Goal: Task Accomplishment & Management: Use online tool/utility

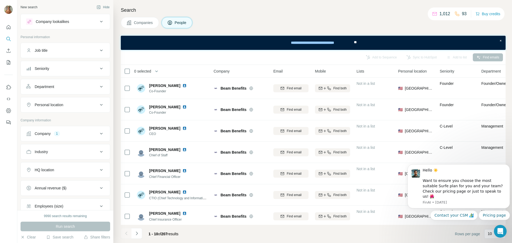
click at [187, 22] on span "People" at bounding box center [181, 22] width 12 height 5
drag, startPoint x: 63, startPoint y: 130, endPoint x: 71, endPoint y: 133, distance: 8.6
click at [63, 129] on button "Company 1" at bounding box center [65, 133] width 89 height 13
click at [58, 169] on icon "button" at bounding box center [56, 168] width 2 height 2
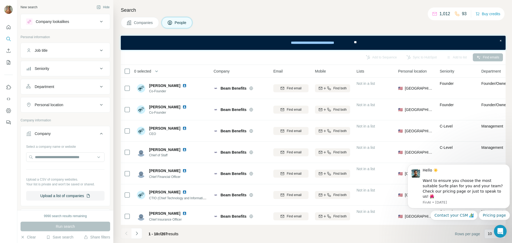
click at [178, 22] on span "People" at bounding box center [181, 22] width 12 height 5
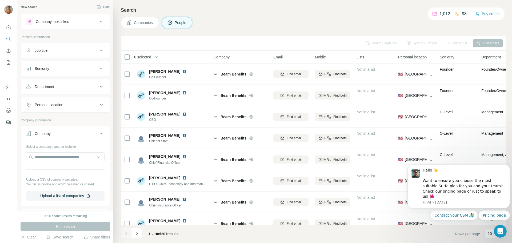
click at [74, 50] on div "Job title" at bounding box center [62, 50] width 72 height 5
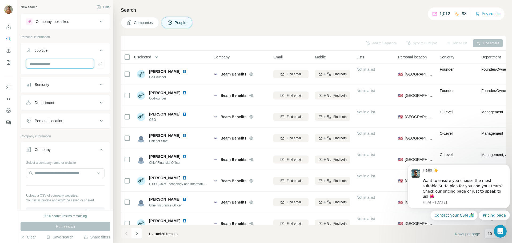
click at [67, 68] on input "text" at bounding box center [60, 64] width 68 height 10
click at [55, 174] on input "text" at bounding box center [65, 173] width 78 height 10
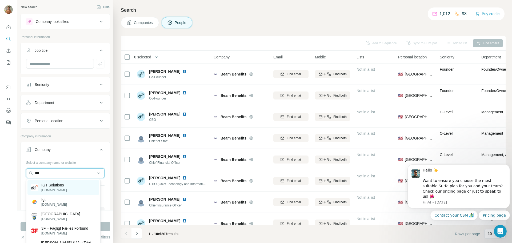
type input "***"
click at [55, 190] on p "[DOMAIN_NAME]" at bounding box center [54, 190] width 26 height 5
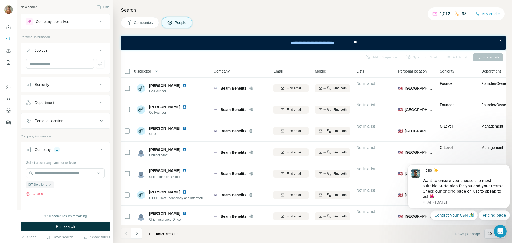
click at [68, 105] on div "Department" at bounding box center [62, 102] width 72 height 5
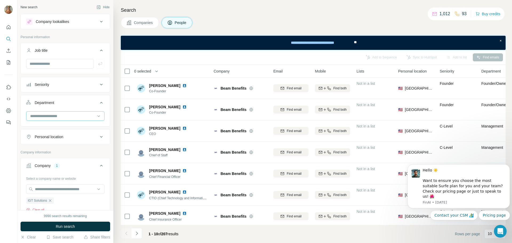
click at [52, 116] on input at bounding box center [63, 116] width 66 height 6
type input "**"
click at [48, 127] on div "Sales" at bounding box center [63, 127] width 65 height 5
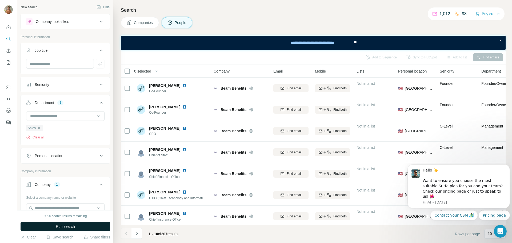
click at [59, 225] on span "Run search" at bounding box center [65, 226] width 19 height 5
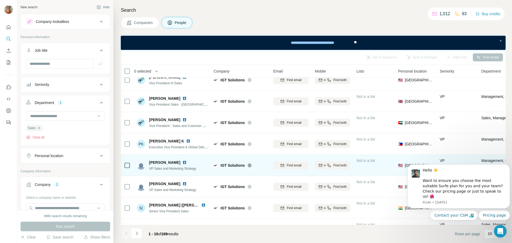
scroll to position [69, 0]
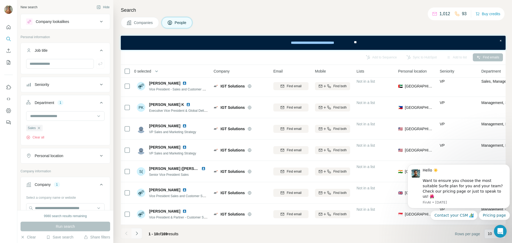
click at [139, 234] on icon "Navigate to next page" at bounding box center [136, 233] width 5 height 5
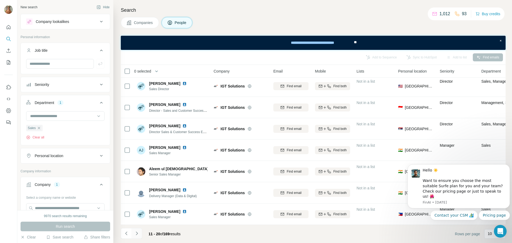
click at [137, 235] on icon "Navigate to next page" at bounding box center [136, 233] width 5 height 5
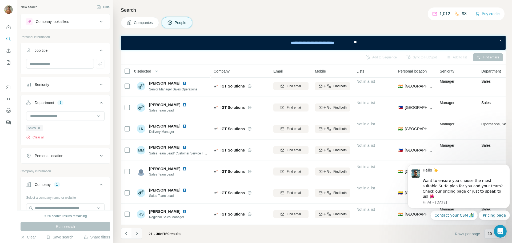
click at [134, 235] on icon "Navigate to next page" at bounding box center [136, 233] width 5 height 5
click at [139, 235] on icon "Navigate to next page" at bounding box center [136, 233] width 5 height 5
click at [134, 234] on icon "Navigate to next page" at bounding box center [136, 233] width 5 height 5
click at [138, 233] on icon "Navigate to next page" at bounding box center [136, 233] width 5 height 5
click at [40, 129] on icon "button" at bounding box center [39, 128] width 2 height 2
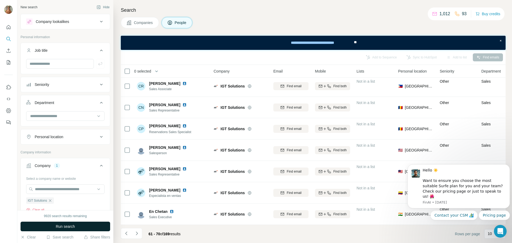
click at [68, 229] on span "Run search" at bounding box center [65, 226] width 19 height 5
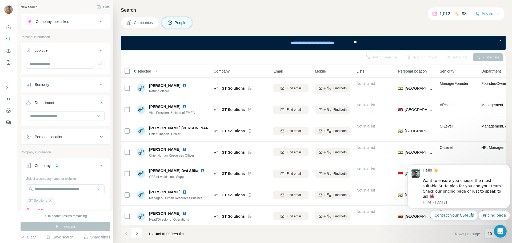
click at [49, 202] on icon "button" at bounding box center [50, 200] width 4 height 4
click at [49, 190] on input "text" at bounding box center [65, 189] width 78 height 10
type input "*"
type input "**********"
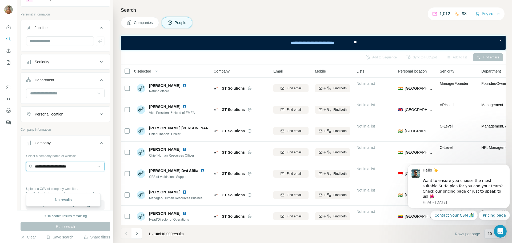
scroll to position [53, 0]
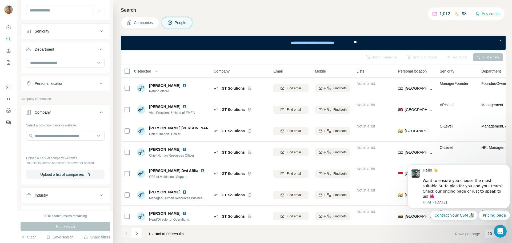
click at [26, 182] on div "Select a company name or website Upload a CSV of company websites. Your list is…" at bounding box center [65, 152] width 89 height 63
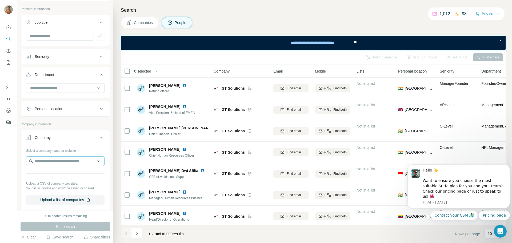
scroll to position [0, 0]
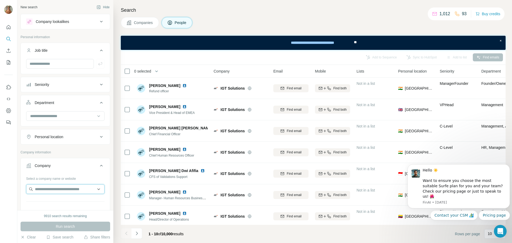
click at [60, 187] on input "text" at bounding box center [65, 189] width 78 height 10
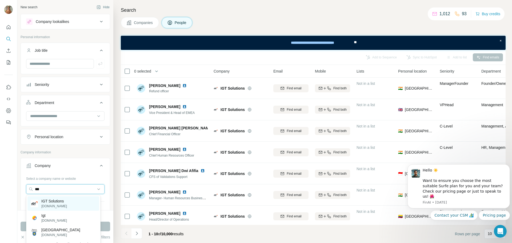
type input "***"
click at [66, 202] on p "IGT Solutions" at bounding box center [54, 200] width 26 height 5
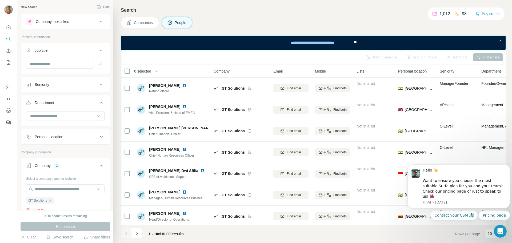
click at [86, 138] on div "Personal location" at bounding box center [62, 136] width 72 height 5
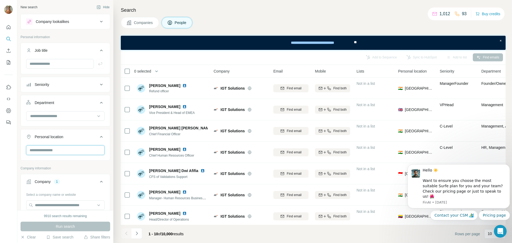
click at [58, 152] on input "text" at bounding box center [65, 150] width 78 height 10
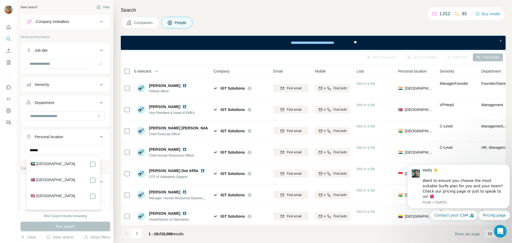
click at [60, 180] on label "🇬🇧 [GEOGRAPHIC_DATA]" at bounding box center [53, 180] width 45 height 6
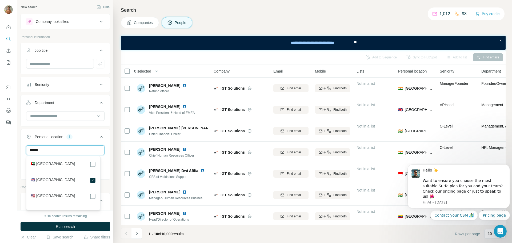
click at [74, 150] on input "******" at bounding box center [65, 150] width 78 height 10
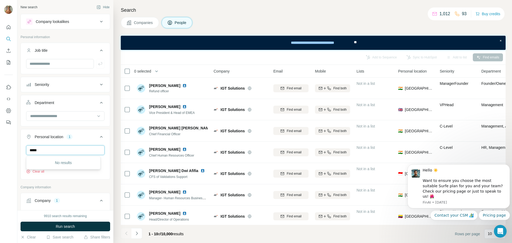
type input "*****"
click at [90, 126] on ul "Job title Seniority Department Personal location 1 [GEOGRAPHIC_DATA] Clear all" at bounding box center [66, 111] width 90 height 137
click at [50, 116] on input at bounding box center [63, 116] width 66 height 6
click at [51, 225] on button "Run search" at bounding box center [66, 227] width 90 height 10
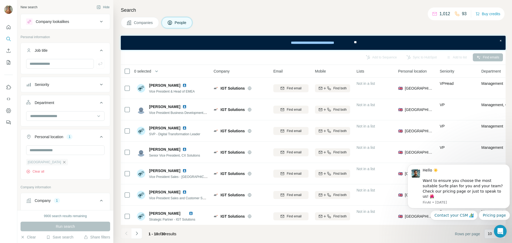
click at [62, 161] on icon "button" at bounding box center [64, 162] width 4 height 4
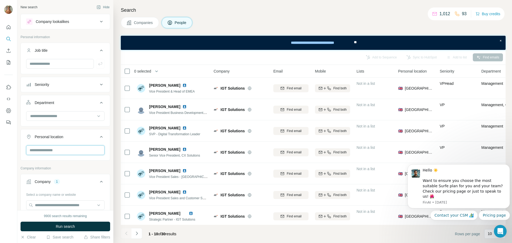
click at [53, 152] on input "text" at bounding box center [65, 150] width 78 height 10
type input "******"
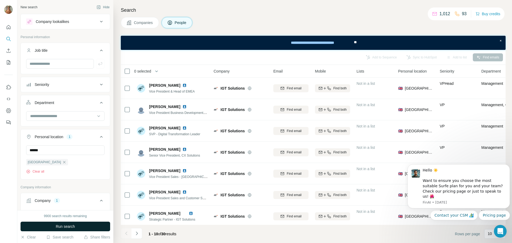
click at [77, 230] on button "Run search" at bounding box center [66, 227] width 90 height 10
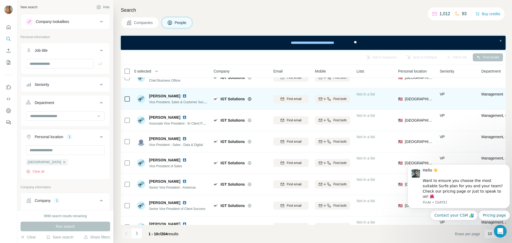
scroll to position [69, 0]
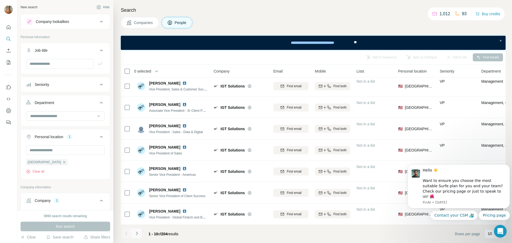
click at [142, 233] on button "Navigate to next page" at bounding box center [136, 233] width 11 height 11
click at [141, 232] on button "Navigate to next page" at bounding box center [136, 233] width 11 height 11
click at [139, 235] on icon "Navigate to next page" at bounding box center [136, 233] width 5 height 5
click at [141, 234] on button "Navigate to next page" at bounding box center [136, 233] width 11 height 11
click at [141, 231] on button "Navigate to next page" at bounding box center [136, 233] width 11 height 11
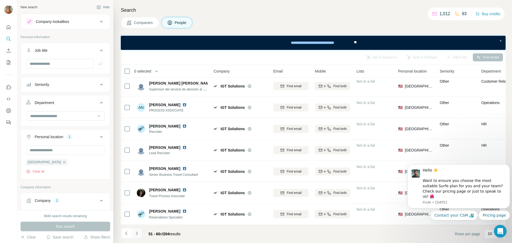
click at [136, 235] on icon "Navigate to next page" at bounding box center [136, 233] width 5 height 5
click at [137, 235] on icon "Navigate to next page" at bounding box center [136, 233] width 5 height 5
click at [138, 235] on icon "Navigate to next page" at bounding box center [136, 233] width 5 height 5
click at [139, 234] on icon "Navigate to next page" at bounding box center [136, 233] width 5 height 5
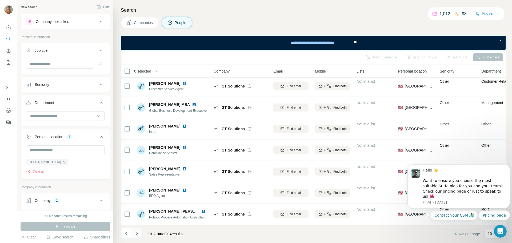
click at [138, 234] on icon "Navigate to next page" at bounding box center [136, 233] width 5 height 5
click at [136, 237] on button "Navigate to next page" at bounding box center [136, 233] width 11 height 11
click at [141, 233] on button "Navigate to next page" at bounding box center [136, 233] width 11 height 11
click at [139, 233] on icon "Navigate to next page" at bounding box center [136, 233] width 5 height 5
click at [141, 235] on button "Navigate to next page" at bounding box center [136, 233] width 11 height 11
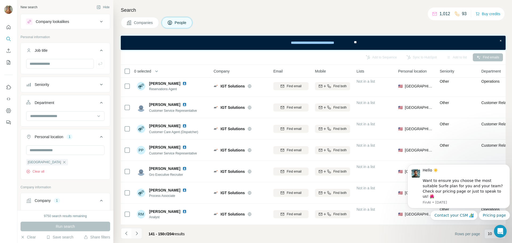
click at [136, 235] on icon "Navigate to next page" at bounding box center [136, 233] width 5 height 5
click at [138, 234] on icon "Navigate to next page" at bounding box center [136, 233] width 5 height 5
click at [136, 237] on button "Navigate to next page" at bounding box center [136, 233] width 11 height 11
click at [138, 233] on icon "Navigate to next page" at bounding box center [136, 233] width 5 height 5
click at [139, 237] on button "Navigate to next page" at bounding box center [136, 233] width 11 height 11
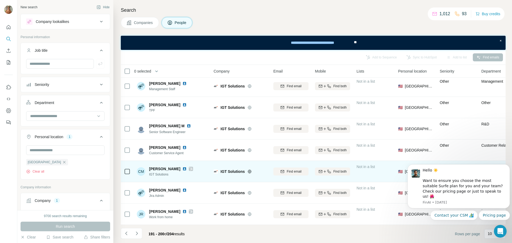
click at [182, 167] on img at bounding box center [184, 169] width 4 height 4
click at [135, 167] on td "CM [PERSON_NAME] IGT Solutions" at bounding box center [172, 171] width 77 height 21
drag, startPoint x: 175, startPoint y: 166, endPoint x: 170, endPoint y: 171, distance: 7.5
click at [170, 172] on span "IGT Solutions" at bounding box center [171, 174] width 44 height 5
click at [182, 167] on img at bounding box center [184, 169] width 4 height 4
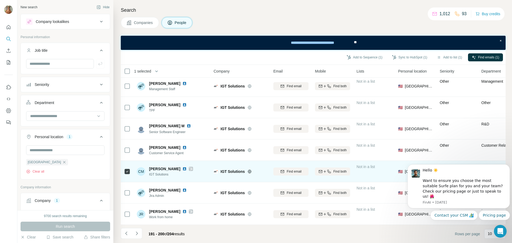
drag, startPoint x: 176, startPoint y: 167, endPoint x: 378, endPoint y: 169, distance: 201.6
click at [378, 169] on div "Not in a list" at bounding box center [374, 171] width 35 height 15
click at [189, 167] on icon at bounding box center [190, 169] width 3 height 4
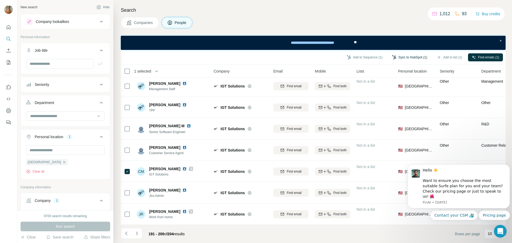
click at [397, 57] on button "Sync to HubSpot (1)" at bounding box center [409, 57] width 43 height 8
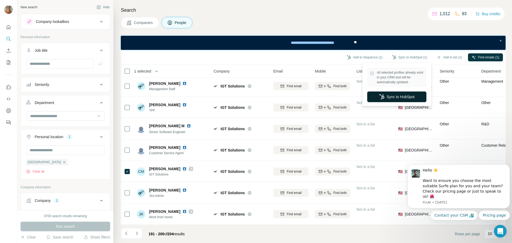
click at [395, 95] on button "Sync to HubSpot" at bounding box center [396, 96] width 59 height 11
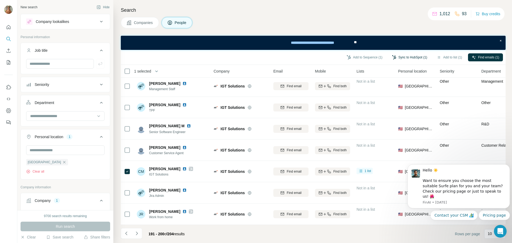
click at [411, 57] on button "Sync to HubSpot (1)" at bounding box center [409, 57] width 43 height 8
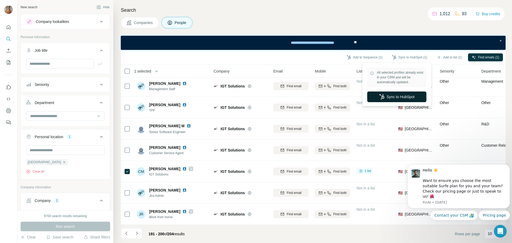
click at [398, 97] on button "Sync to HubSpot" at bounding box center [396, 96] width 59 height 11
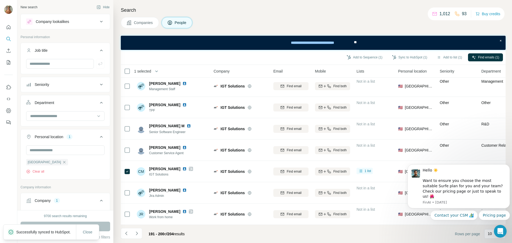
click at [190, 167] on icon at bounding box center [191, 168] width 3 height 3
